Goal: Task Accomplishment & Management: Use online tool/utility

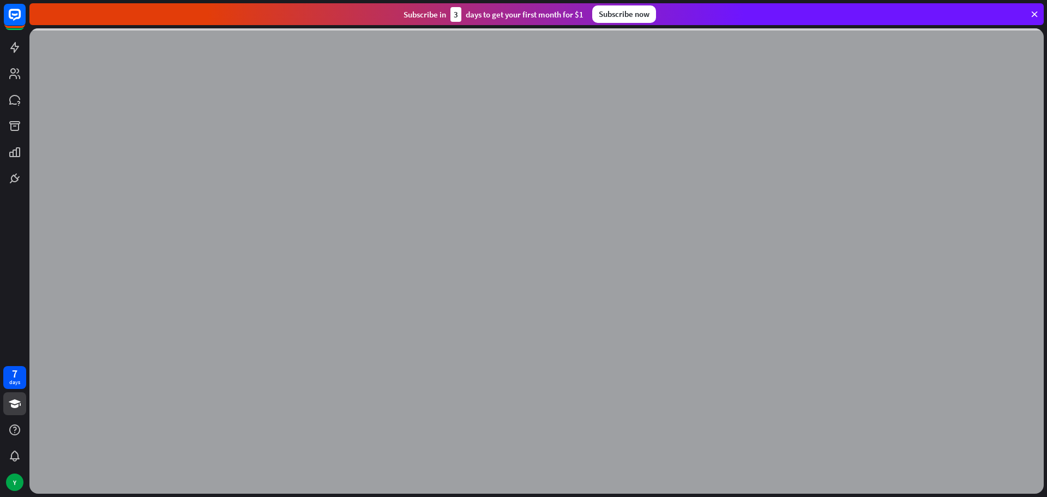
click at [585, 269] on div at bounding box center [536, 260] width 1014 height 465
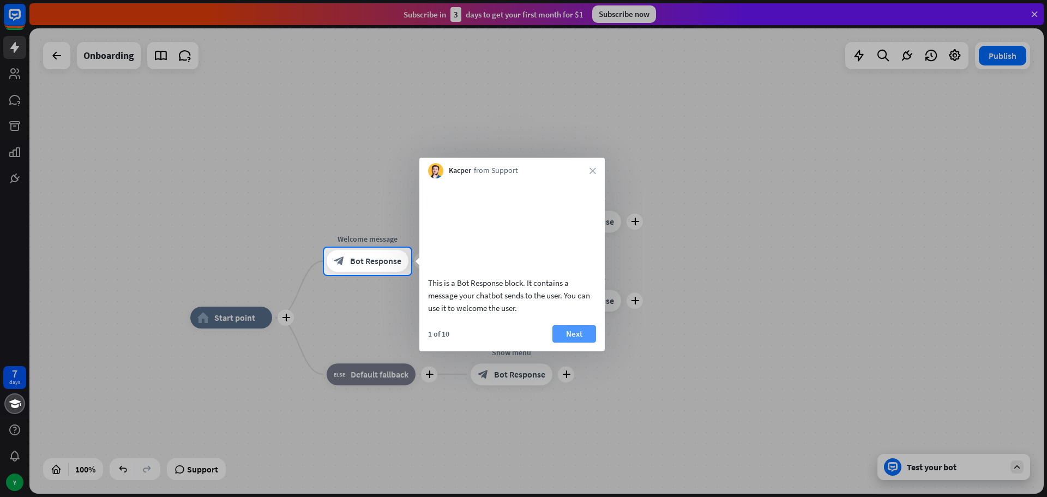
click at [589, 342] on button "Next" at bounding box center [574, 333] width 44 height 17
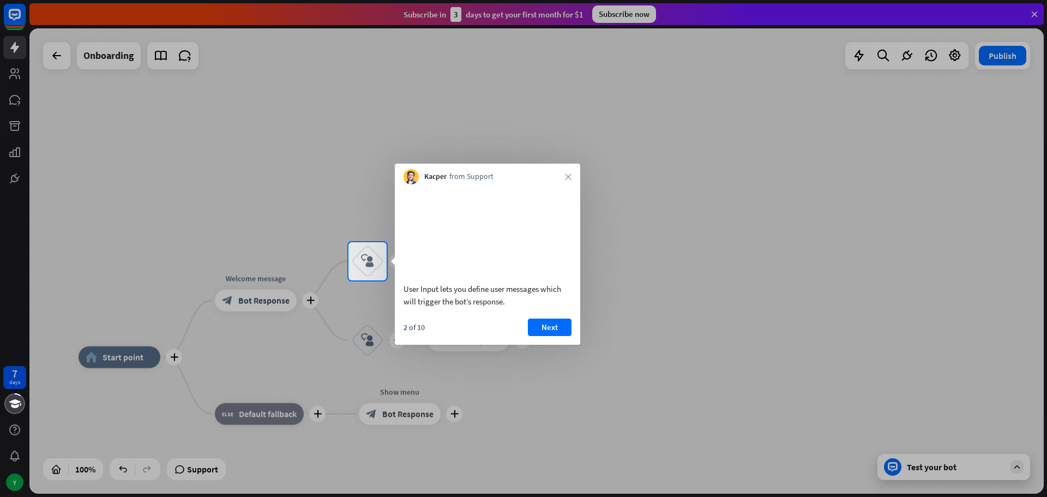
drag, startPoint x: 542, startPoint y: 339, endPoint x: 535, endPoint y: 371, distance: 33.1
click at [541, 336] on button "Next" at bounding box center [550, 326] width 44 height 17
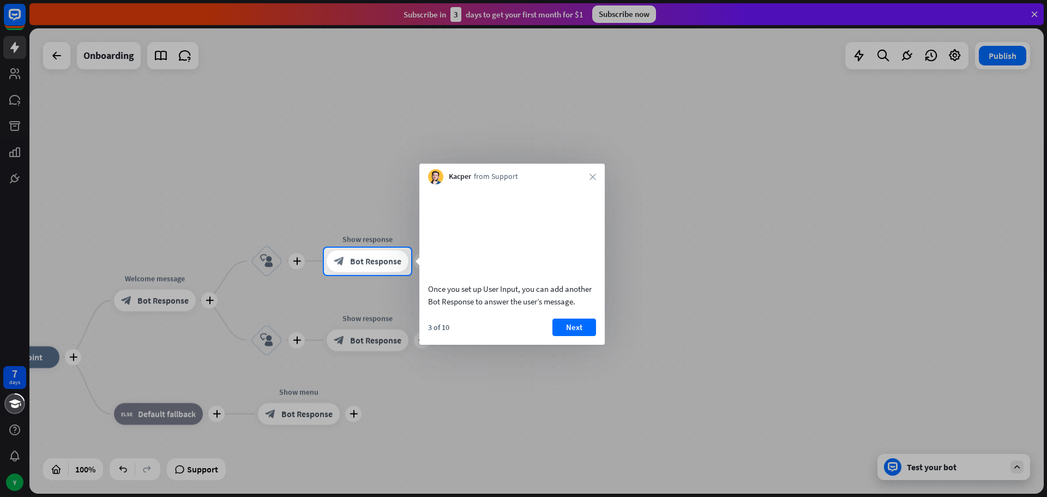
click at [551, 343] on div "3 of 10 Next" at bounding box center [511, 331] width 185 height 26
click at [581, 336] on button "Next" at bounding box center [574, 326] width 44 height 17
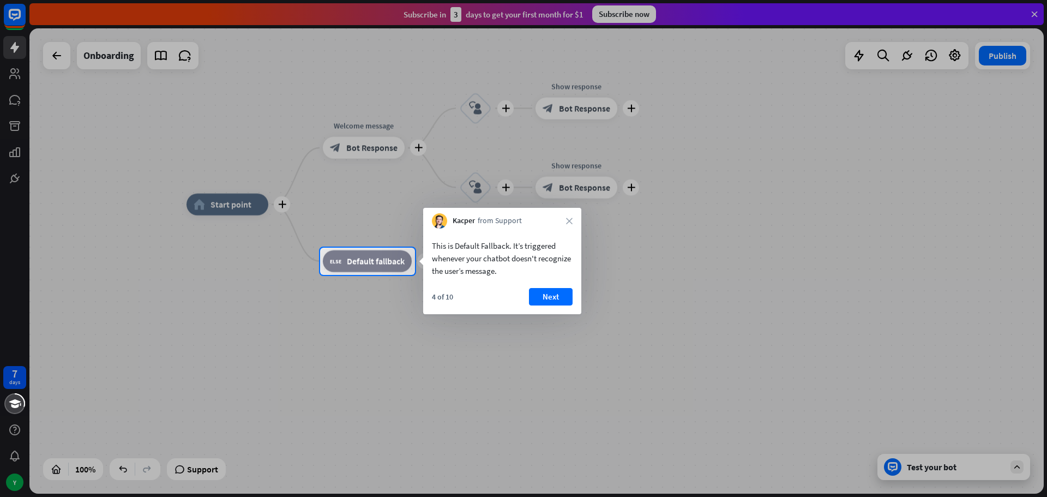
click at [575, 292] on div "4 of 10 Next" at bounding box center [502, 301] width 158 height 26
click at [560, 299] on button "Next" at bounding box center [551, 296] width 44 height 17
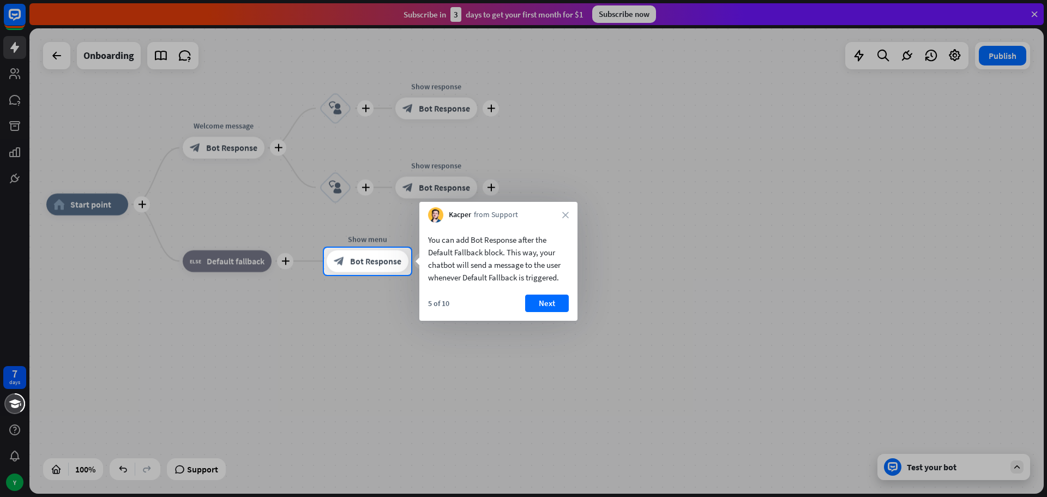
drag, startPoint x: 564, startPoint y: 300, endPoint x: 555, endPoint y: 304, distance: 10.0
click at [560, 301] on button "Next" at bounding box center [547, 302] width 44 height 17
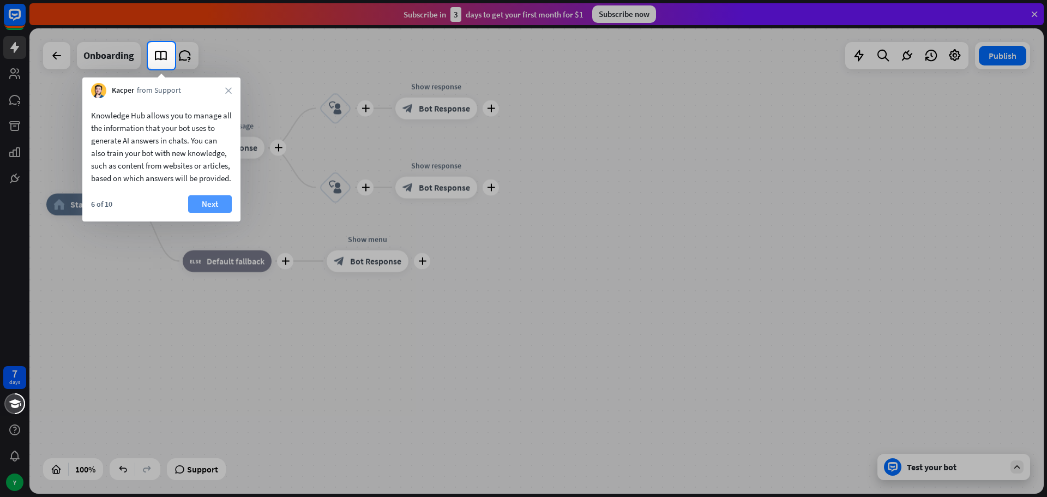
click at [215, 213] on button "Next" at bounding box center [210, 203] width 44 height 17
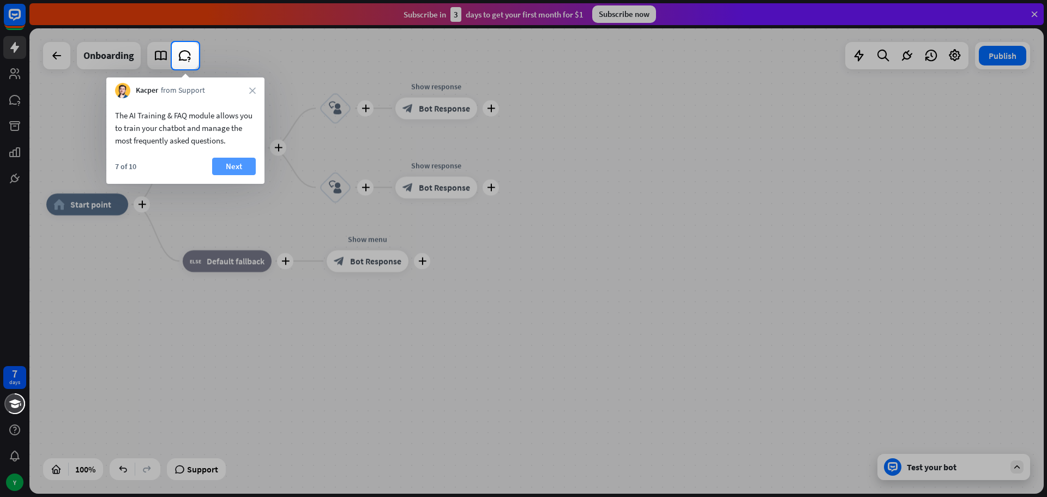
click at [243, 173] on button "Next" at bounding box center [234, 166] width 44 height 17
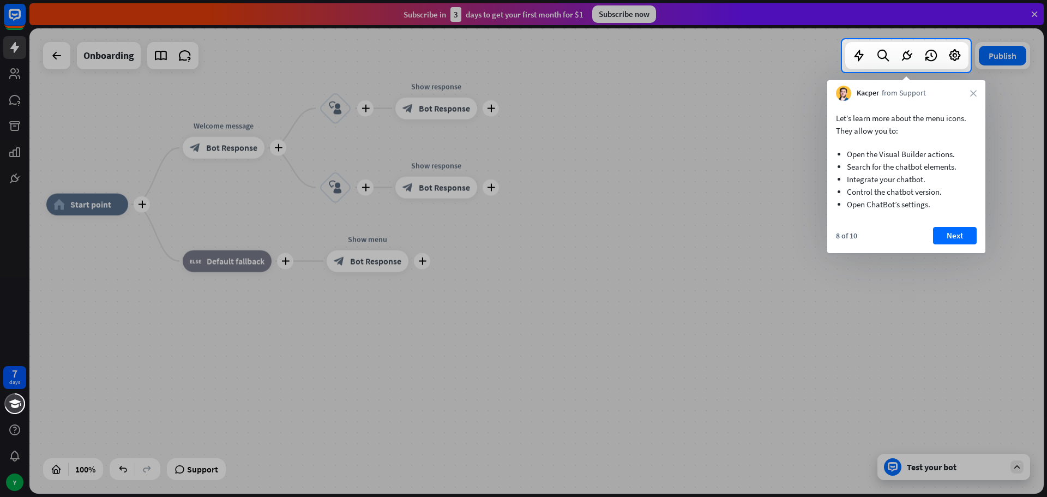
click at [967, 233] on button "Next" at bounding box center [955, 235] width 44 height 17
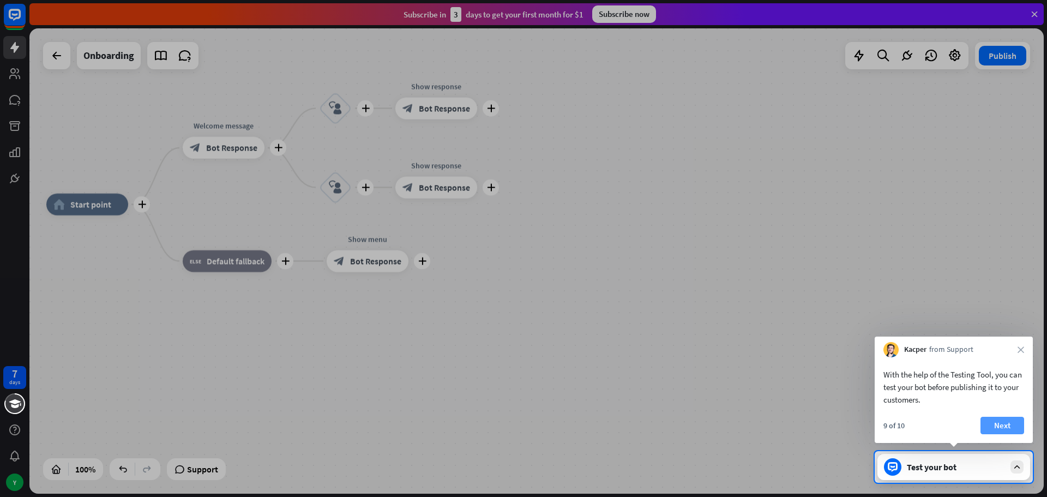
click at [1006, 432] on button "Next" at bounding box center [1002, 424] width 44 height 17
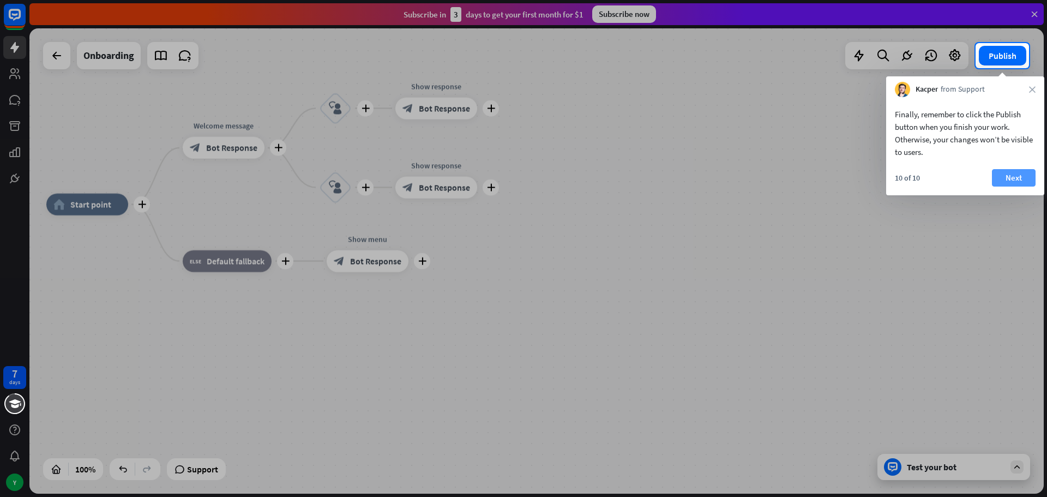
click at [1019, 180] on button "Next" at bounding box center [1014, 177] width 44 height 17
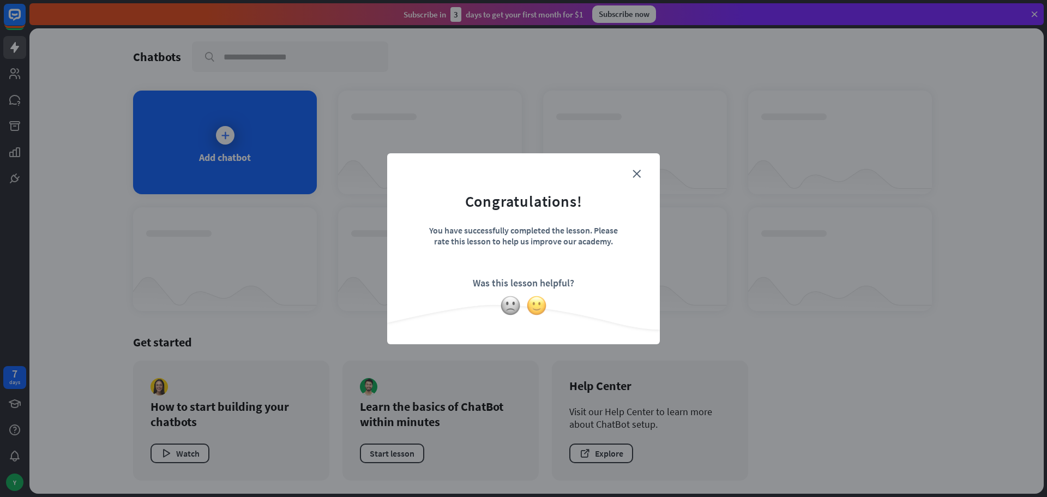
click at [535, 307] on img at bounding box center [536, 305] width 21 height 21
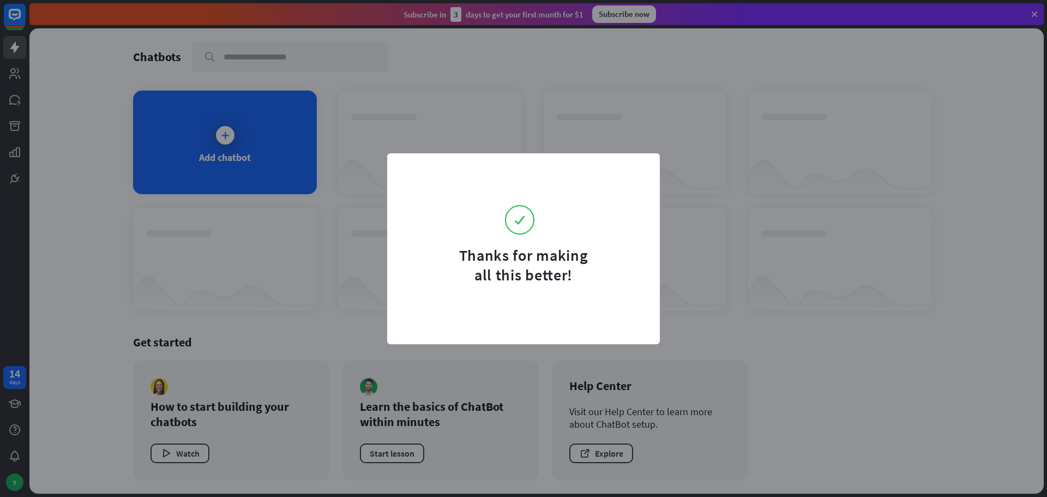
click at [689, 293] on div "Thanks for making all this better!" at bounding box center [523, 248] width 1047 height 497
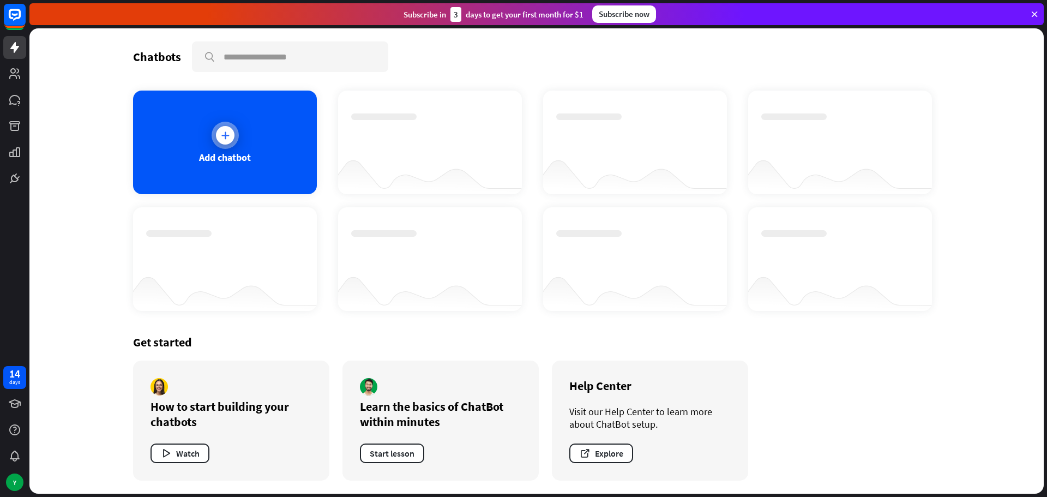
click at [203, 132] on div "Add chatbot" at bounding box center [225, 142] width 184 height 104
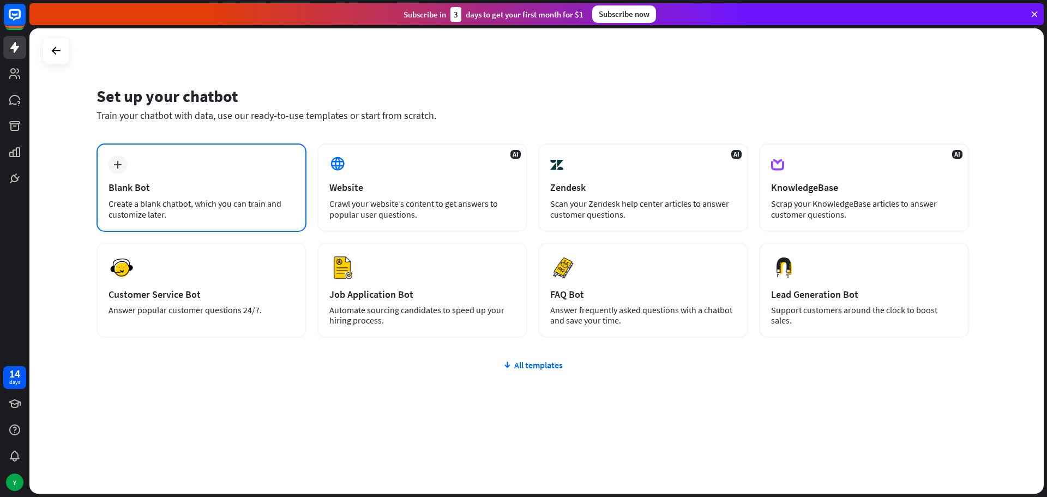
click at [206, 205] on div "Create a blank chatbot, which you can train and customize later." at bounding box center [201, 209] width 186 height 22
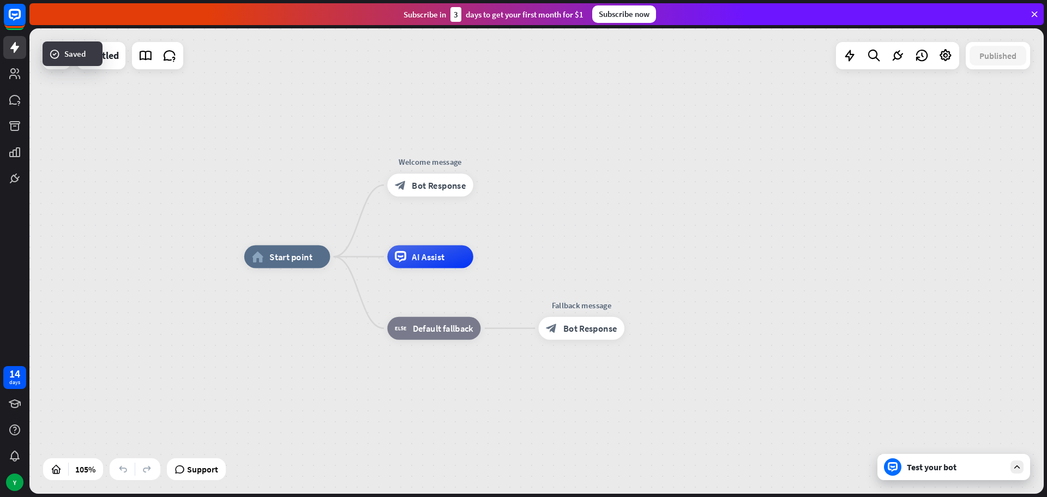
drag, startPoint x: 593, startPoint y: 222, endPoint x: 655, endPoint y: 213, distance: 62.2
click at [655, 213] on div "home_2 Start point Welcome message block_bot_response Bot Response AI Assist bl…" at bounding box center [536, 260] width 1014 height 465
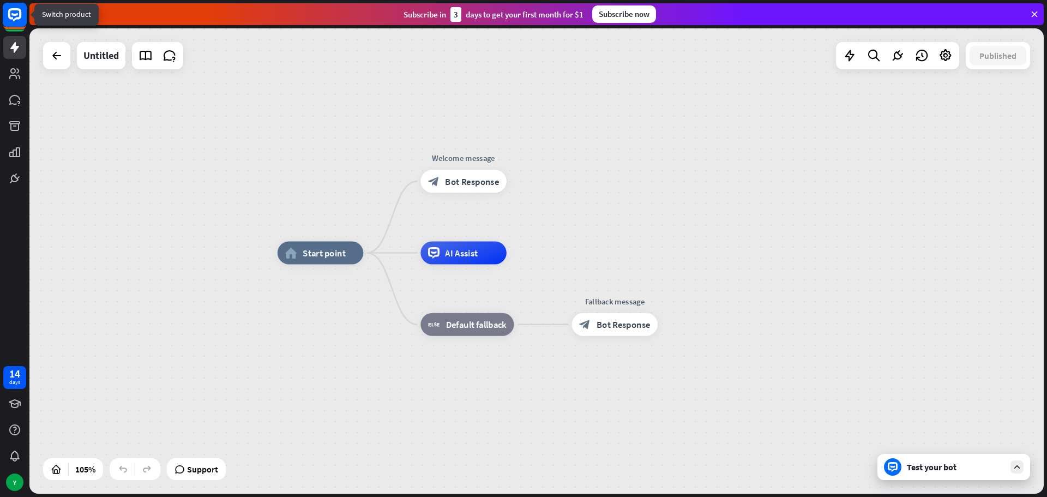
click at [12, 7] on rect at bounding box center [15, 15] width 24 height 24
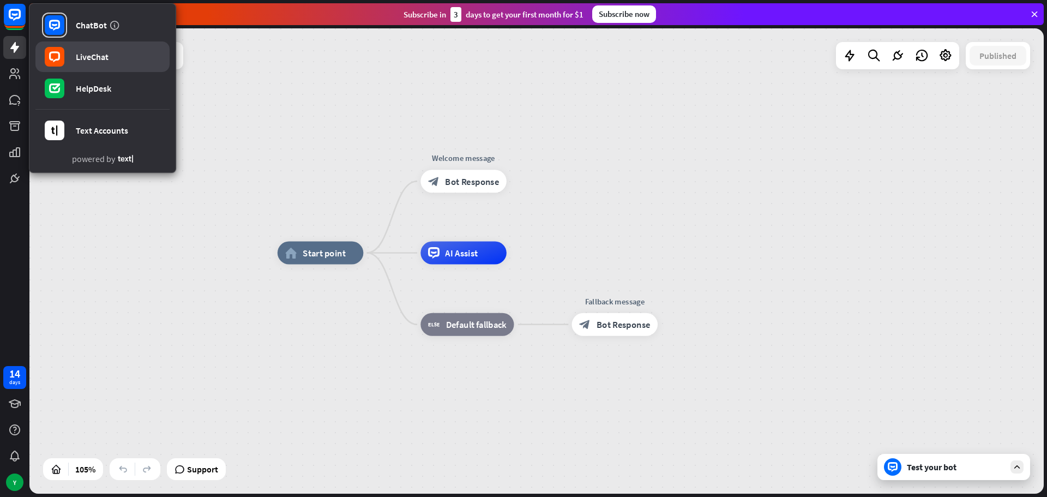
click at [109, 68] on link "LiveChat" at bounding box center [102, 56] width 134 height 31
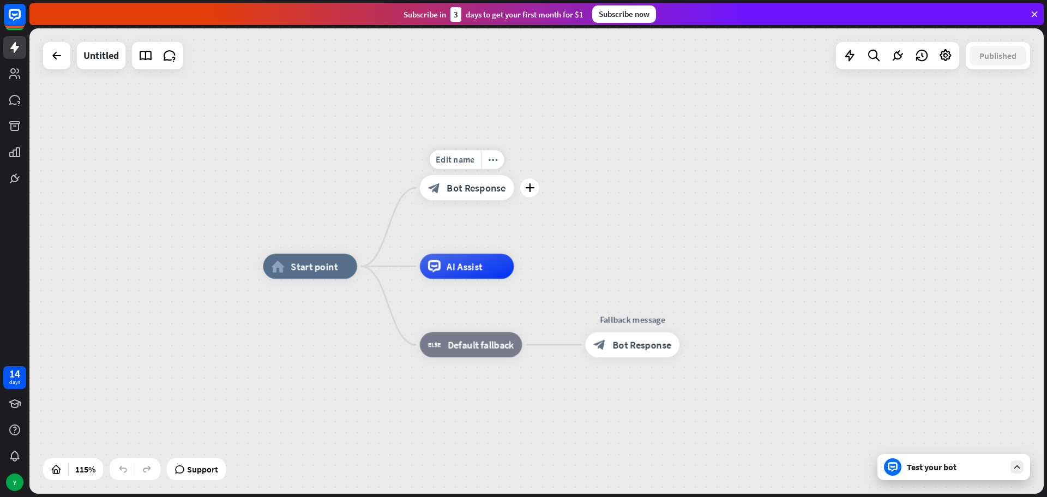
click at [458, 190] on span "Bot Response" at bounding box center [475, 188] width 59 height 13
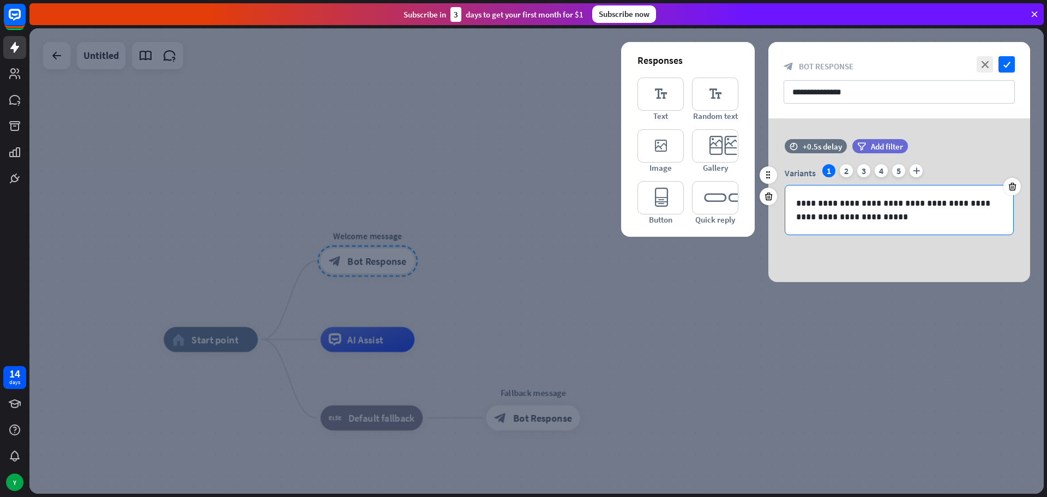
click at [911, 215] on p "**********" at bounding box center [899, 209] width 206 height 27
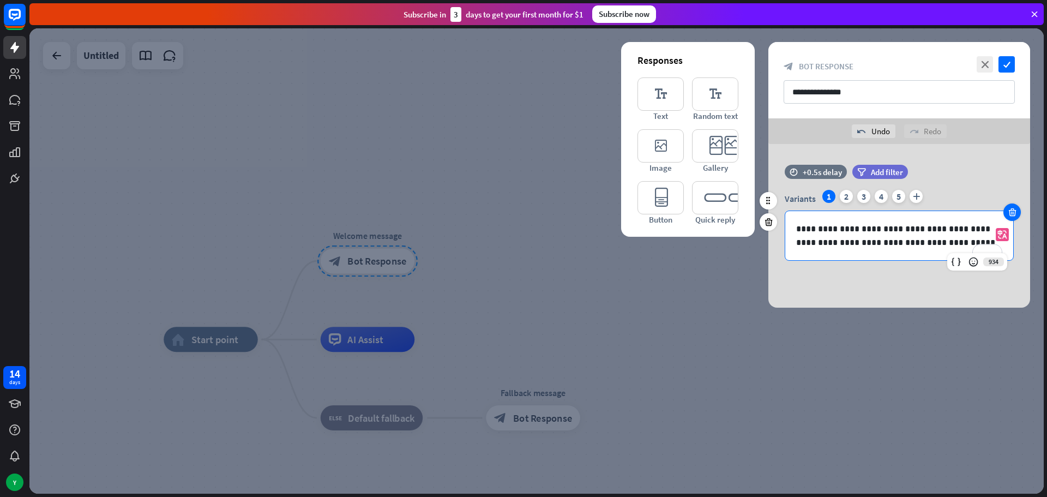
click at [1014, 216] on icon at bounding box center [1012, 212] width 10 height 10
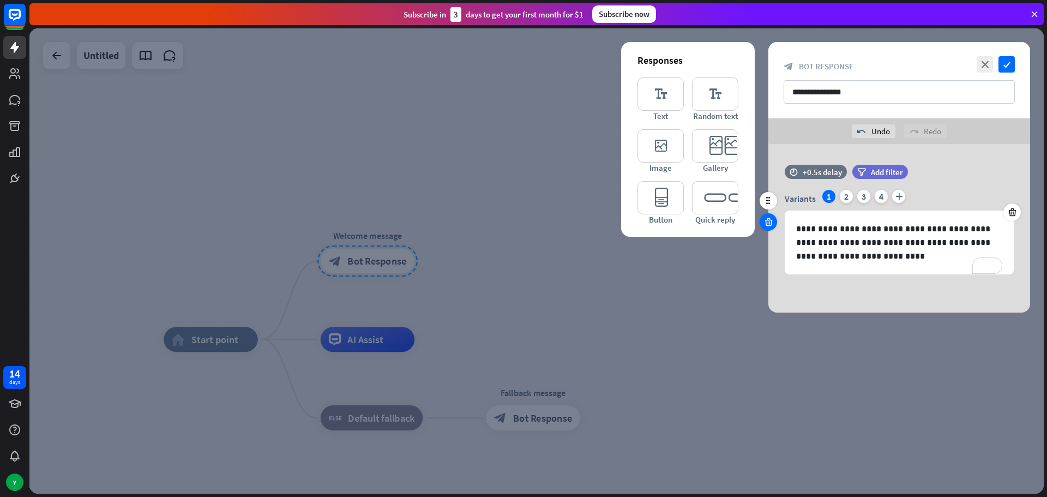
click at [766, 216] on div at bounding box center [767, 221] width 17 height 17
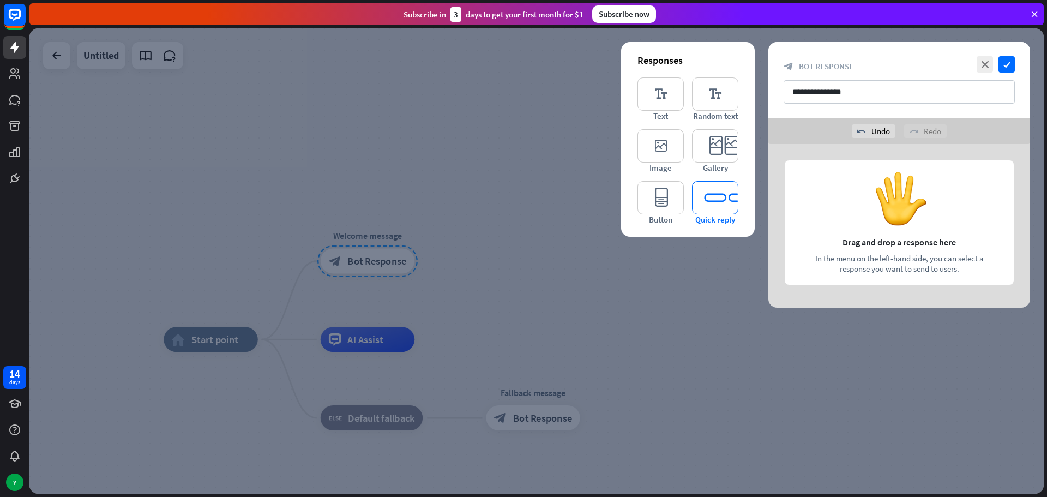
click at [716, 191] on icon "editor_quick_replies" at bounding box center [715, 197] width 46 height 33
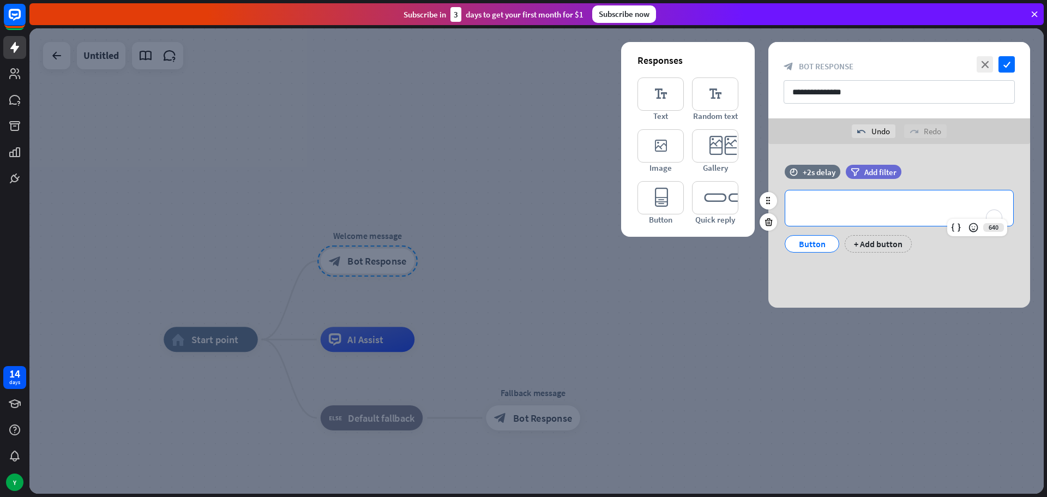
click at [844, 198] on div "**********" at bounding box center [899, 207] width 228 height 35
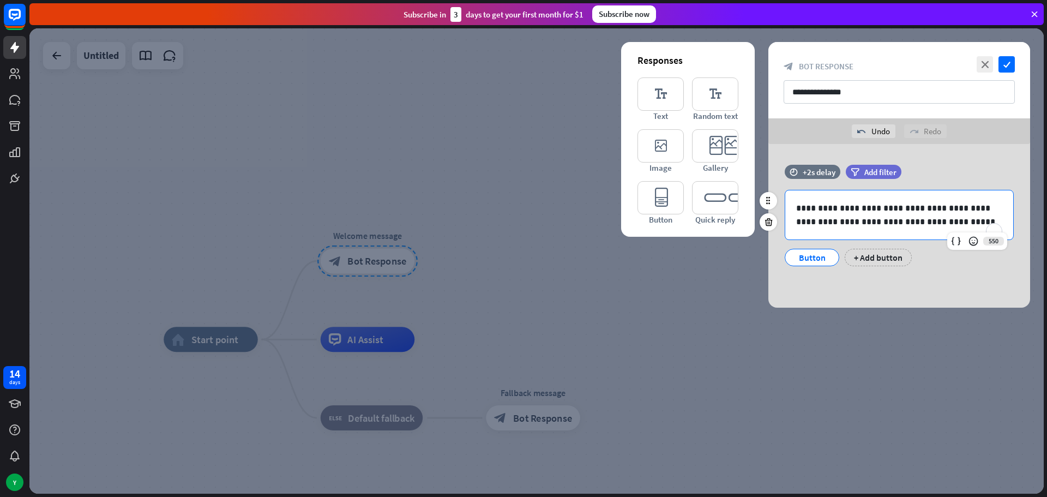
click at [922, 273] on div "**********" at bounding box center [899, 221] width 262 height 112
click at [818, 257] on div "Button" at bounding box center [812, 257] width 36 height 16
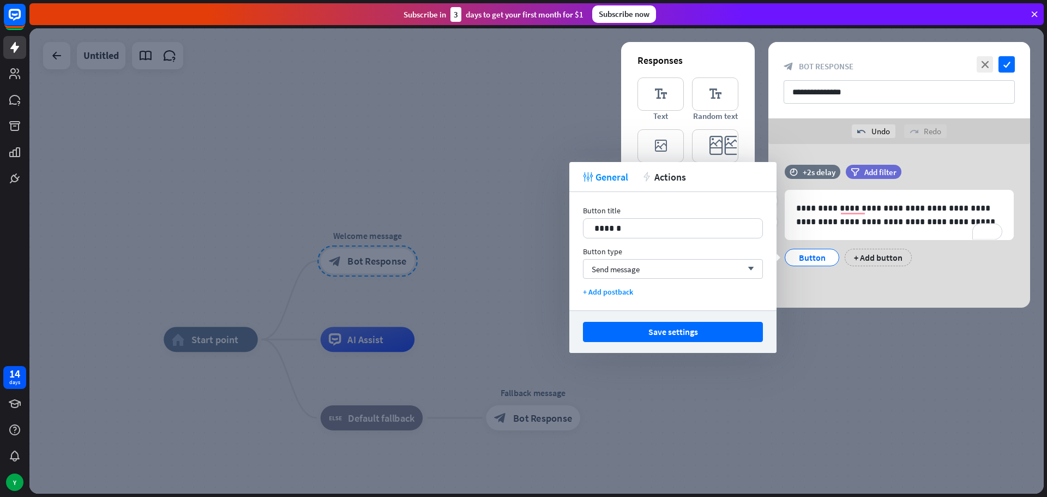
click at [818, 257] on div "Button" at bounding box center [812, 257] width 36 height 16
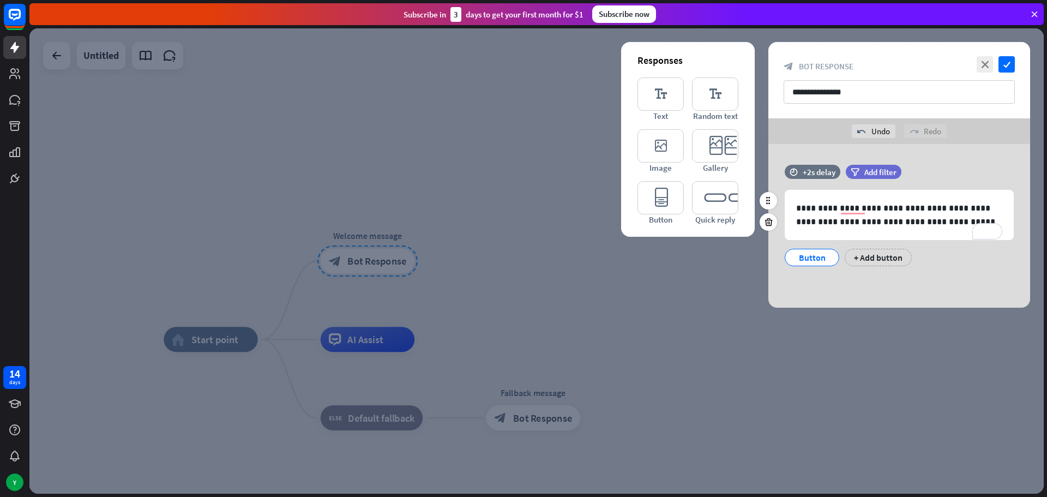
click at [812, 257] on div "Button" at bounding box center [812, 257] width 36 height 16
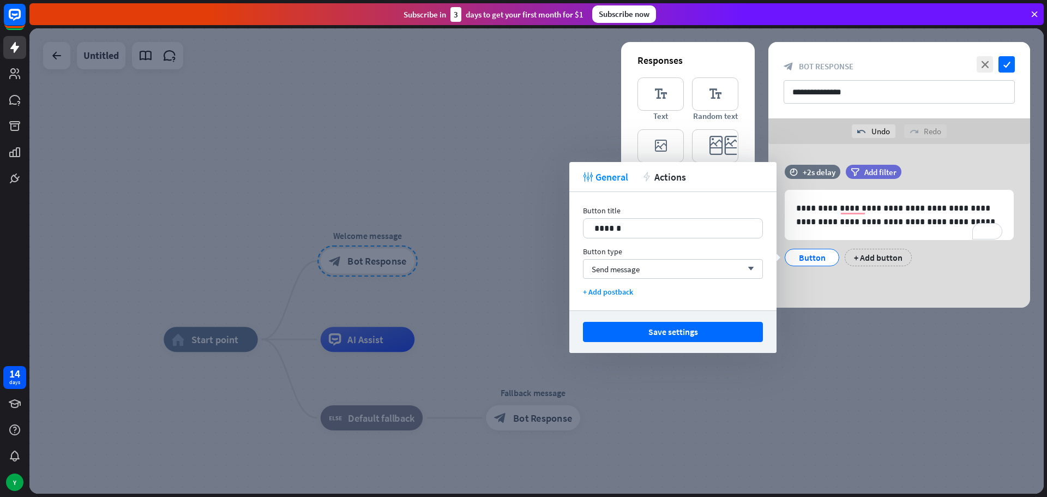
click at [614, 212] on div "Button title" at bounding box center [673, 211] width 180 height 10
click at [632, 222] on p "******" at bounding box center [672, 228] width 157 height 14
drag, startPoint x: 643, startPoint y: 229, endPoint x: 532, endPoint y: 215, distance: 112.0
click at [532, 215] on body "14 days Y close Product Help First steps Get started with ChatBot Help Center F…" at bounding box center [523, 248] width 1047 height 497
click at [895, 207] on p "**********" at bounding box center [899, 214] width 206 height 27
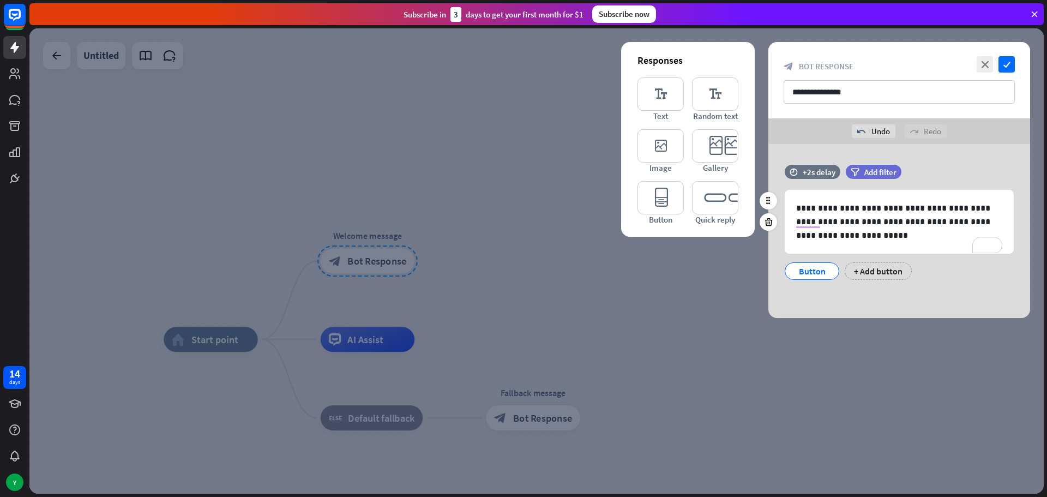
click at [925, 285] on div "**********" at bounding box center [899, 228] width 262 height 126
click at [794, 209] on div "**********" at bounding box center [899, 221] width 228 height 63
paste div "To enrich screen reader interactions, please activate Accessibility in Grammarl…"
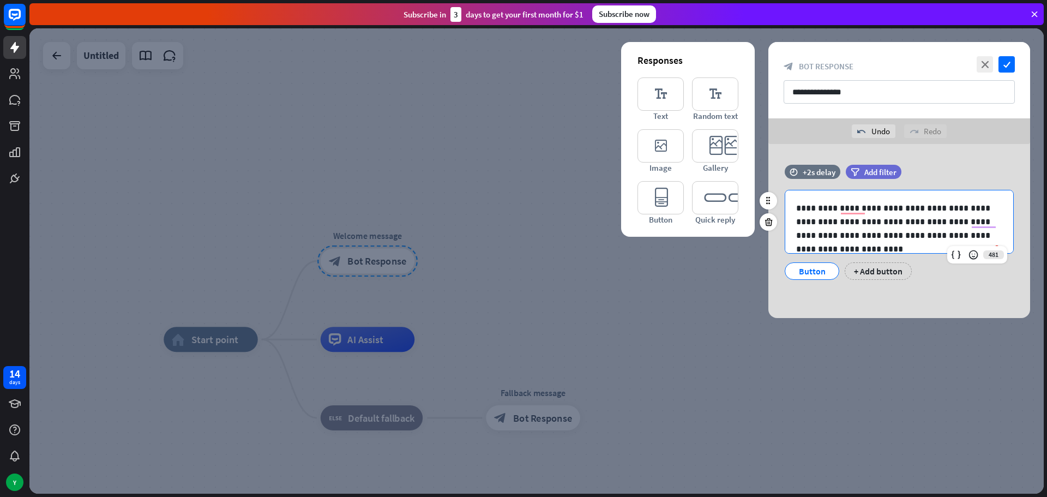
click at [817, 275] on div "Button" at bounding box center [812, 271] width 36 height 16
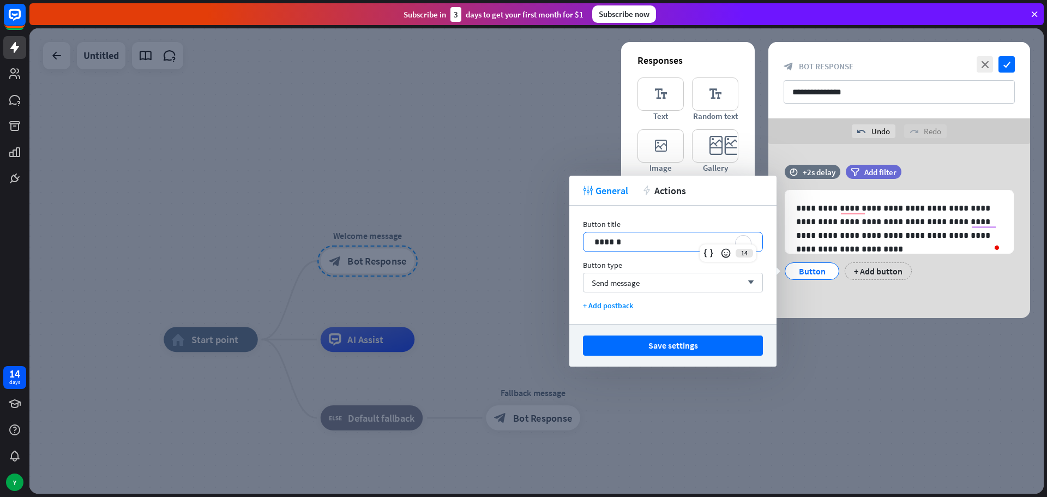
drag, startPoint x: 627, startPoint y: 246, endPoint x: 512, endPoint y: 225, distance: 117.6
click at [512, 225] on body "14 days Y close Product Help First steps Get started with ChatBot Help Center F…" at bounding box center [523, 248] width 1047 height 497
drag, startPoint x: 594, startPoint y: 244, endPoint x: 600, endPoint y: 241, distance: 5.9
click at [600, 241] on p "*******" at bounding box center [672, 242] width 157 height 14
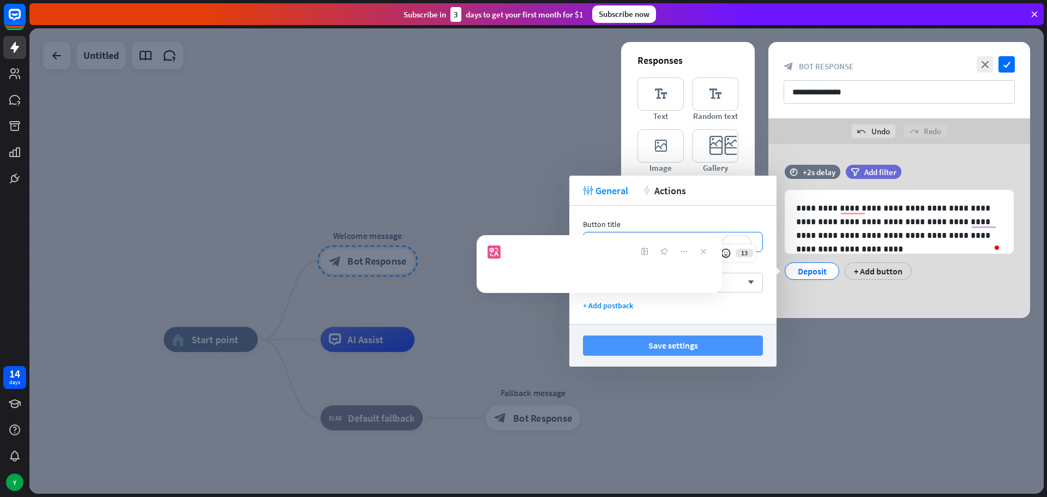
click at [689, 354] on button "Save settings" at bounding box center [673, 345] width 180 height 20
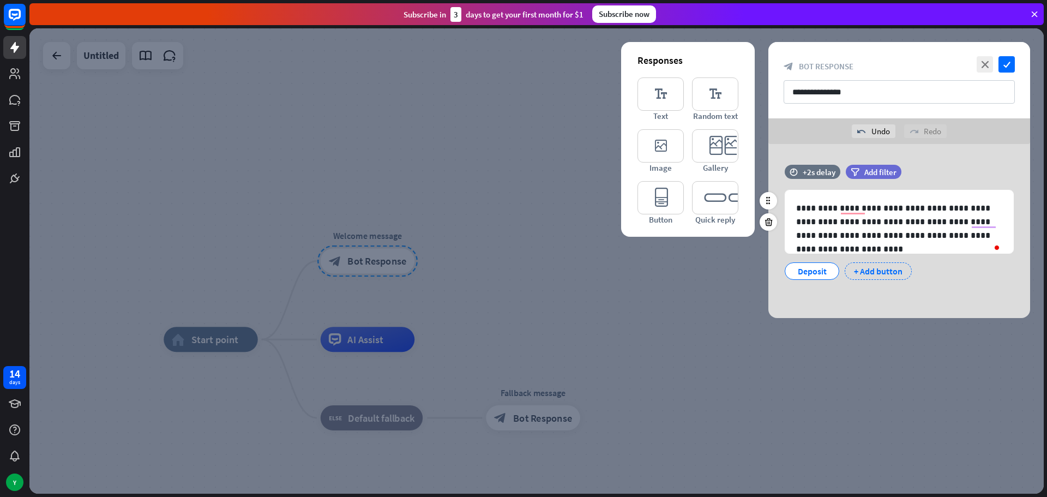
click at [873, 274] on div "+ Add button" at bounding box center [877, 270] width 67 height 17
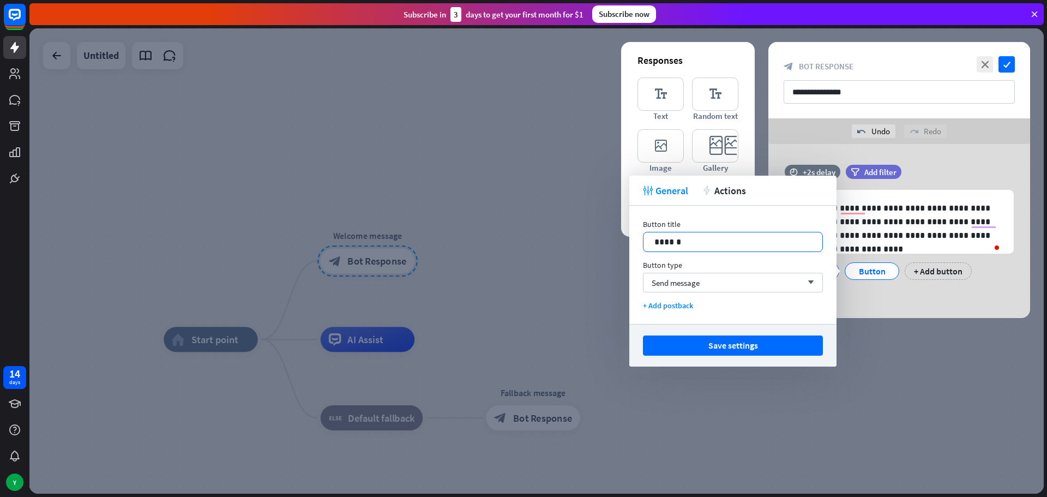
click at [674, 241] on p "******" at bounding box center [732, 242] width 157 height 14
drag, startPoint x: 693, startPoint y: 243, endPoint x: 565, endPoint y: 226, distance: 129.8
click at [565, 226] on body "14 days Y close Product Help First steps Get started with ChatBot Help Center F…" at bounding box center [523, 248] width 1047 height 497
click at [754, 341] on button "Save settings" at bounding box center [733, 345] width 180 height 20
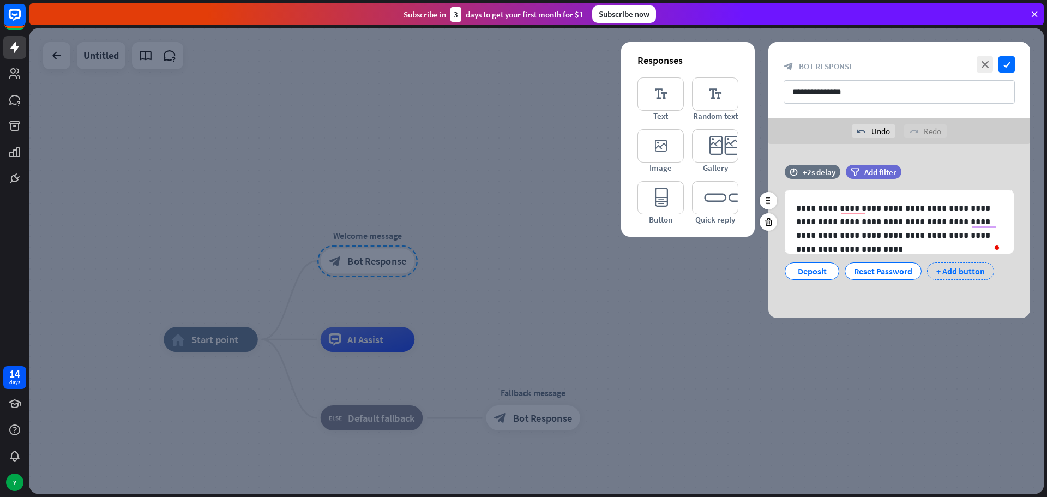
click at [945, 271] on div "+ Add button" at bounding box center [960, 270] width 67 height 17
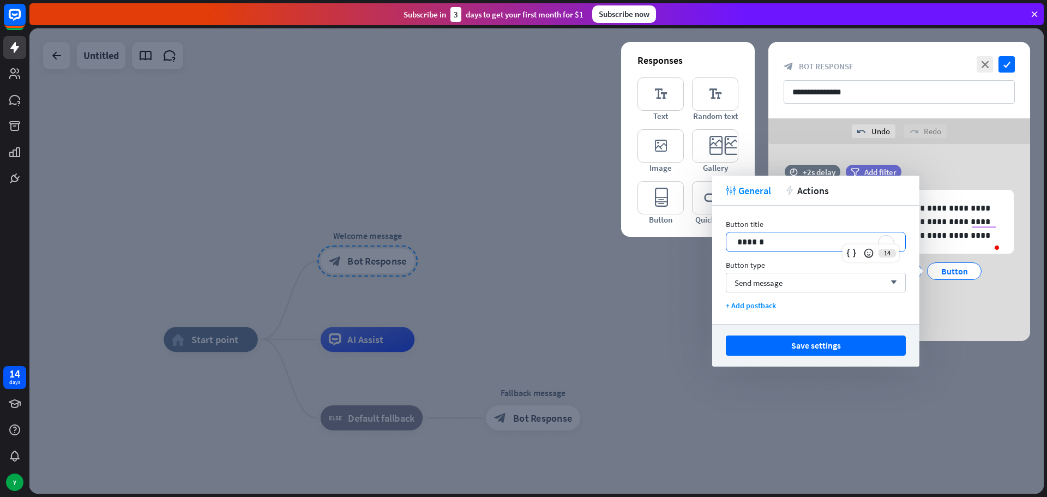
click at [758, 239] on p "******" at bounding box center [815, 242] width 157 height 14
click at [812, 340] on button "Save settings" at bounding box center [816, 345] width 180 height 20
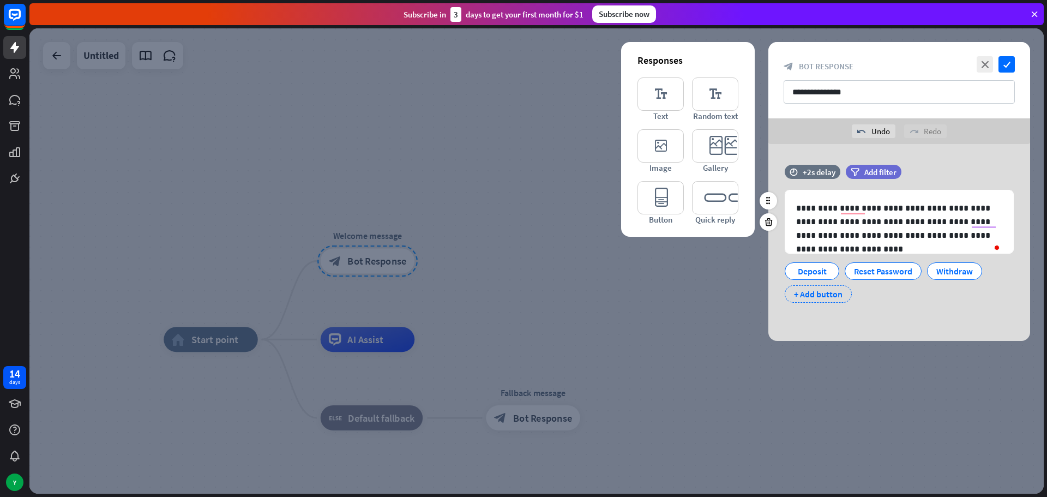
click at [813, 293] on div "+ Add button" at bounding box center [817, 293] width 67 height 17
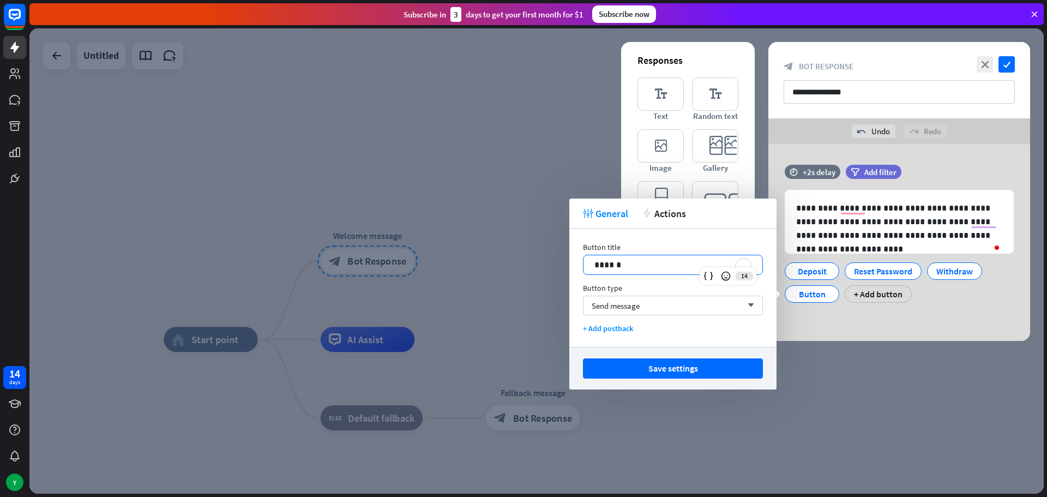
drag, startPoint x: 642, startPoint y: 262, endPoint x: 516, endPoint y: 263, distance: 125.4
click at [516, 263] on body "14 days Y close Product Help First steps Get started with ChatBot Help Center F…" at bounding box center [523, 248] width 1047 height 497
click at [700, 378] on button "Save settings" at bounding box center [673, 368] width 180 height 20
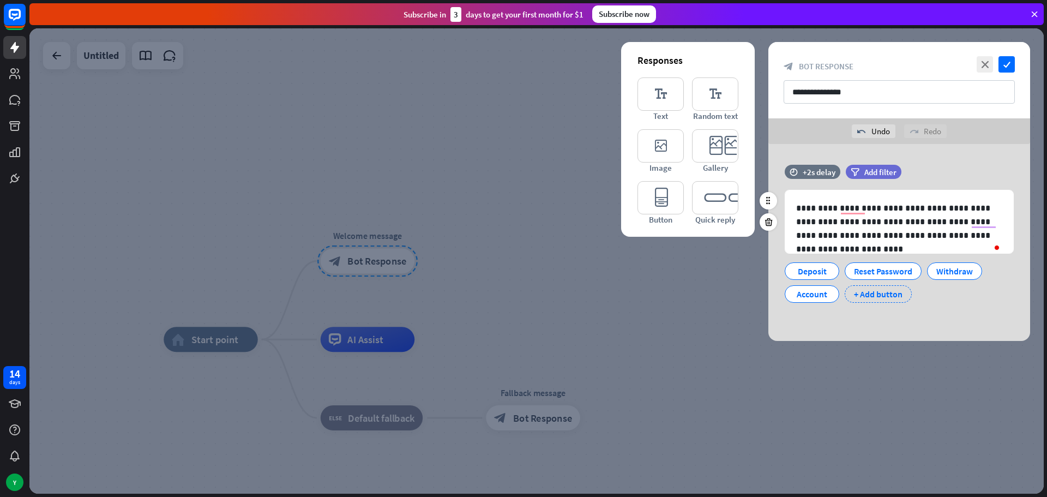
click at [886, 300] on div "+ Add button" at bounding box center [877, 293] width 67 height 17
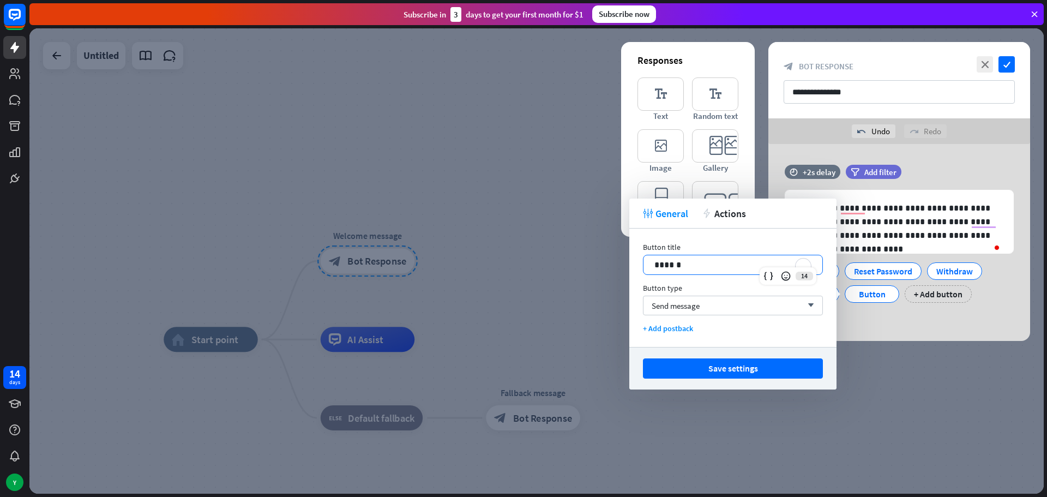
click at [694, 262] on p "******" at bounding box center [732, 265] width 157 height 14
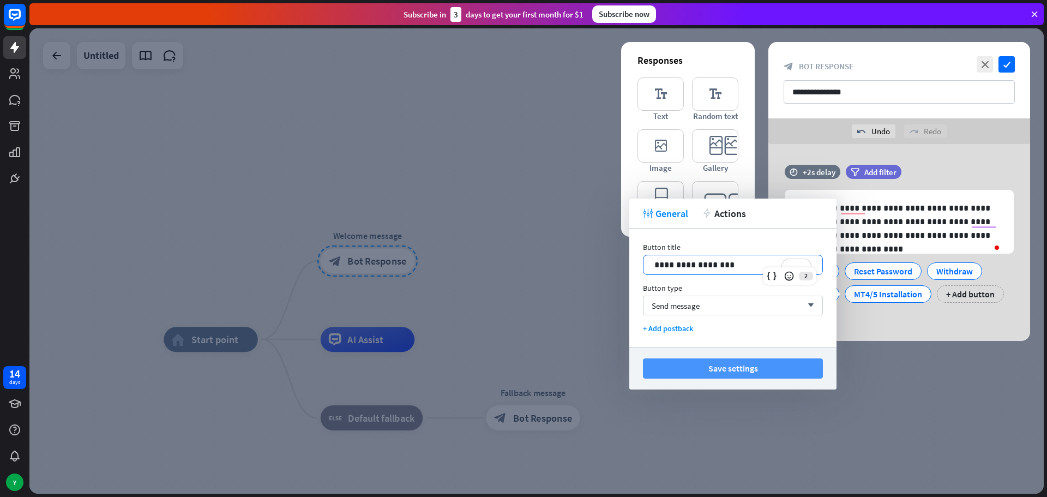
click at [705, 361] on button "Save settings" at bounding box center [733, 368] width 180 height 20
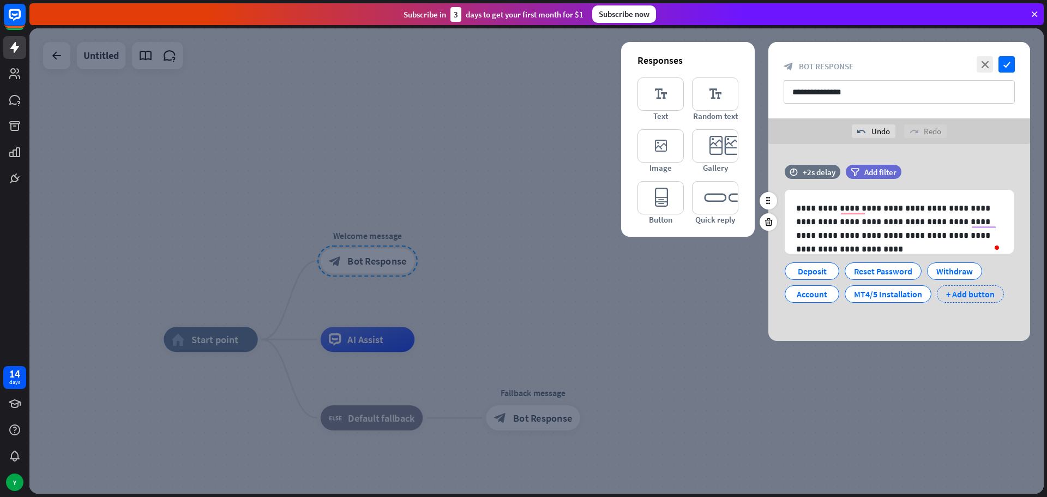
click at [972, 299] on div "+ Add button" at bounding box center [970, 293] width 67 height 17
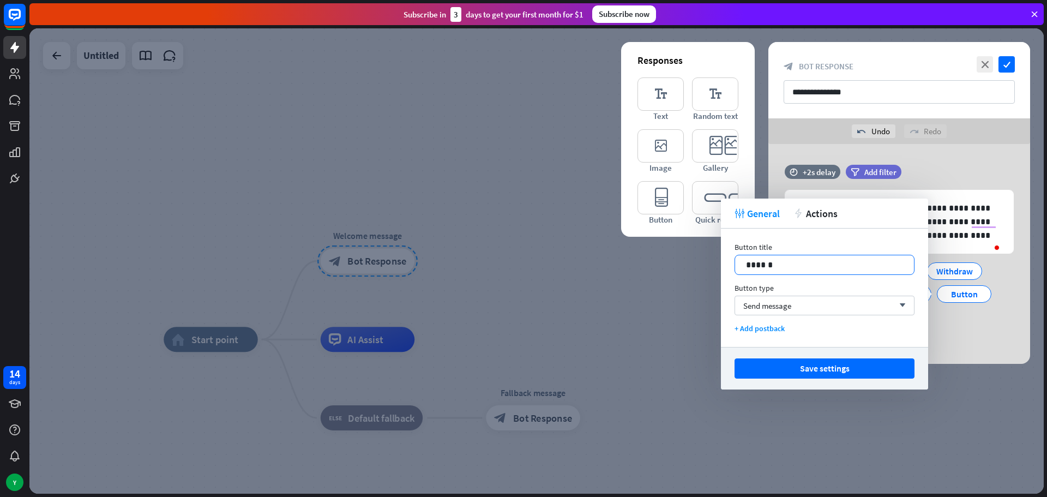
click at [763, 264] on p "******" at bounding box center [824, 265] width 157 height 14
